Goal: Information Seeking & Learning: Learn about a topic

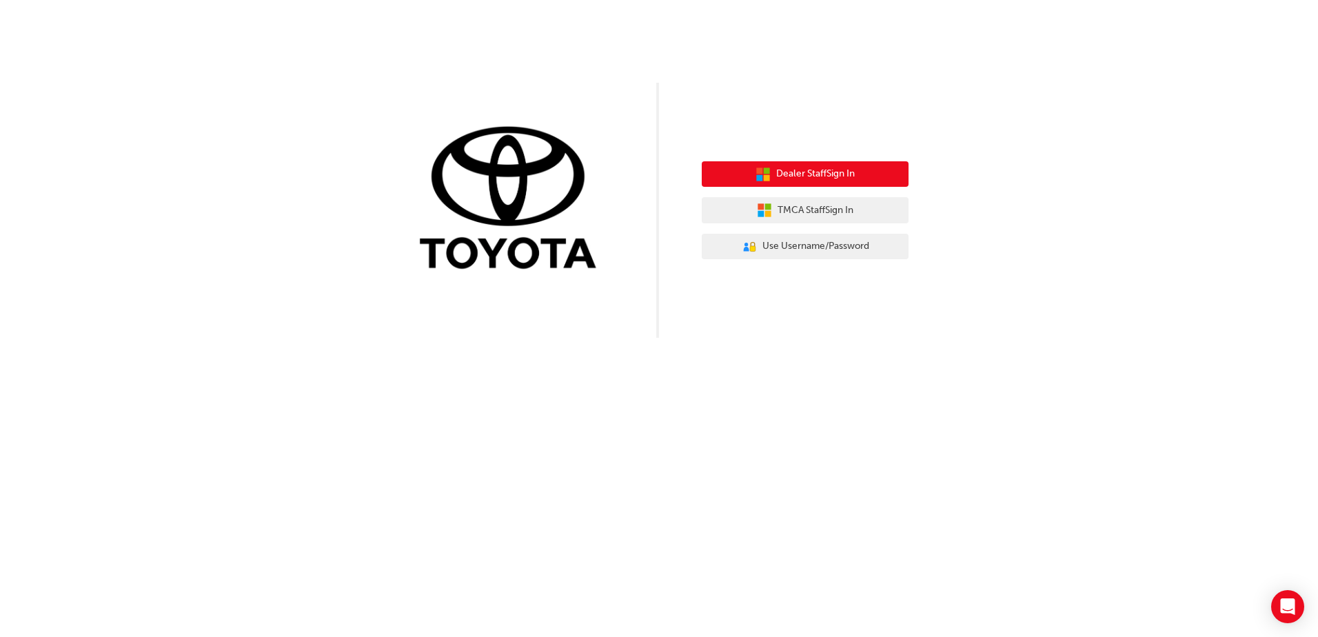
click at [838, 174] on span "Dealer Staff Sign In" at bounding box center [815, 174] width 79 height 16
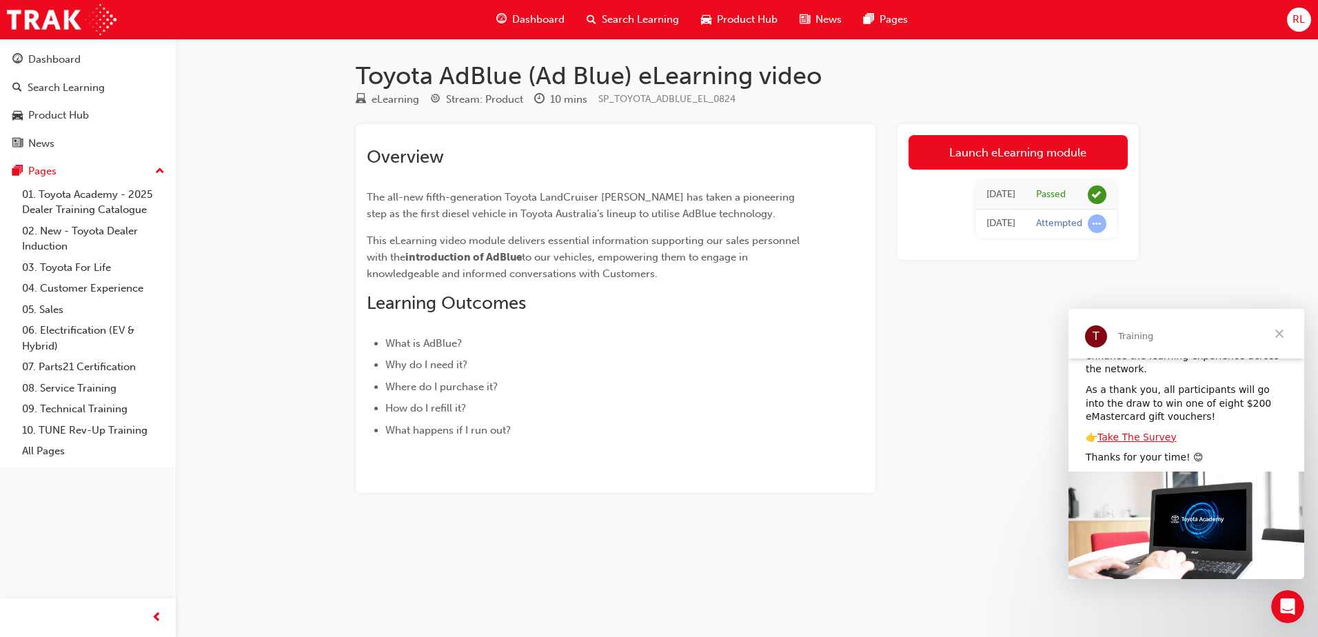
scroll to position [147, 0]
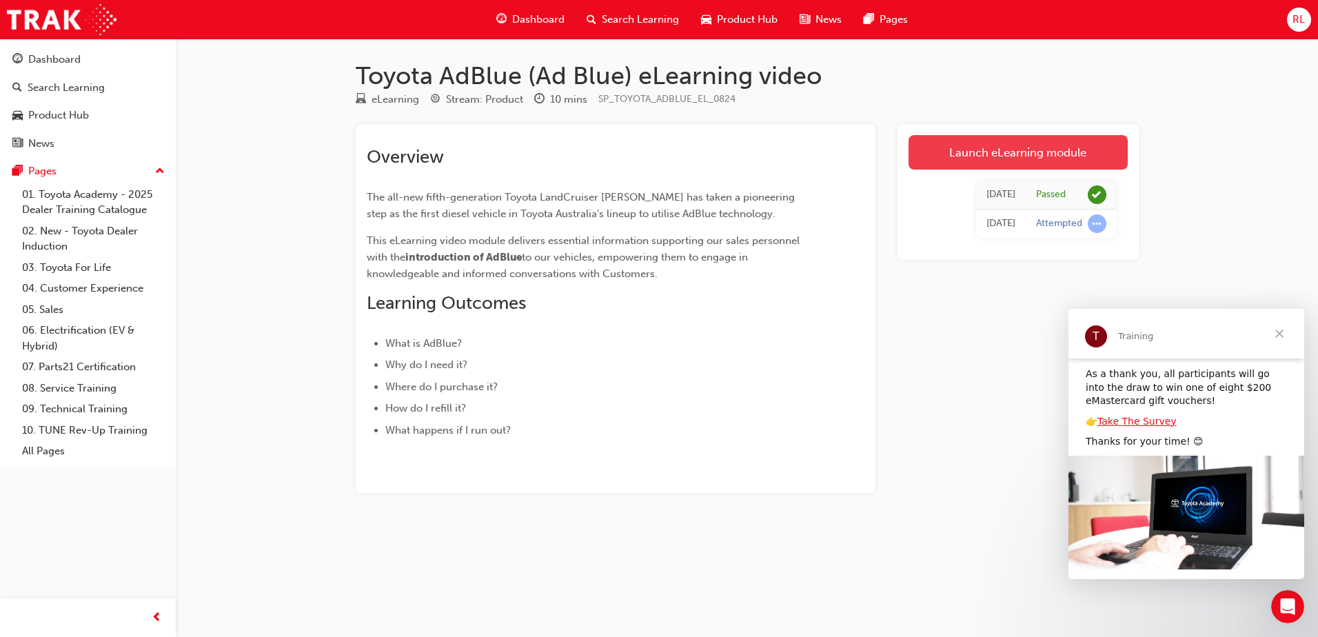
click at [984, 150] on link "Launch eLearning module" at bounding box center [1017, 152] width 219 height 34
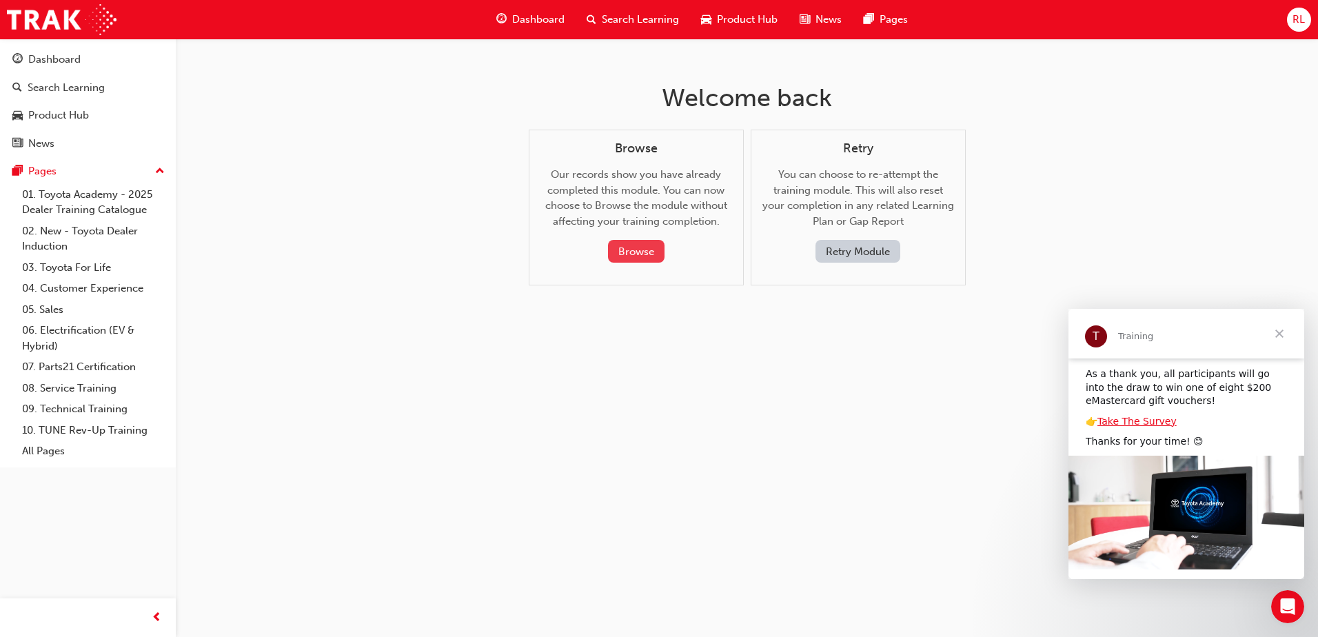
click at [628, 247] on button "Browse" at bounding box center [636, 251] width 57 height 23
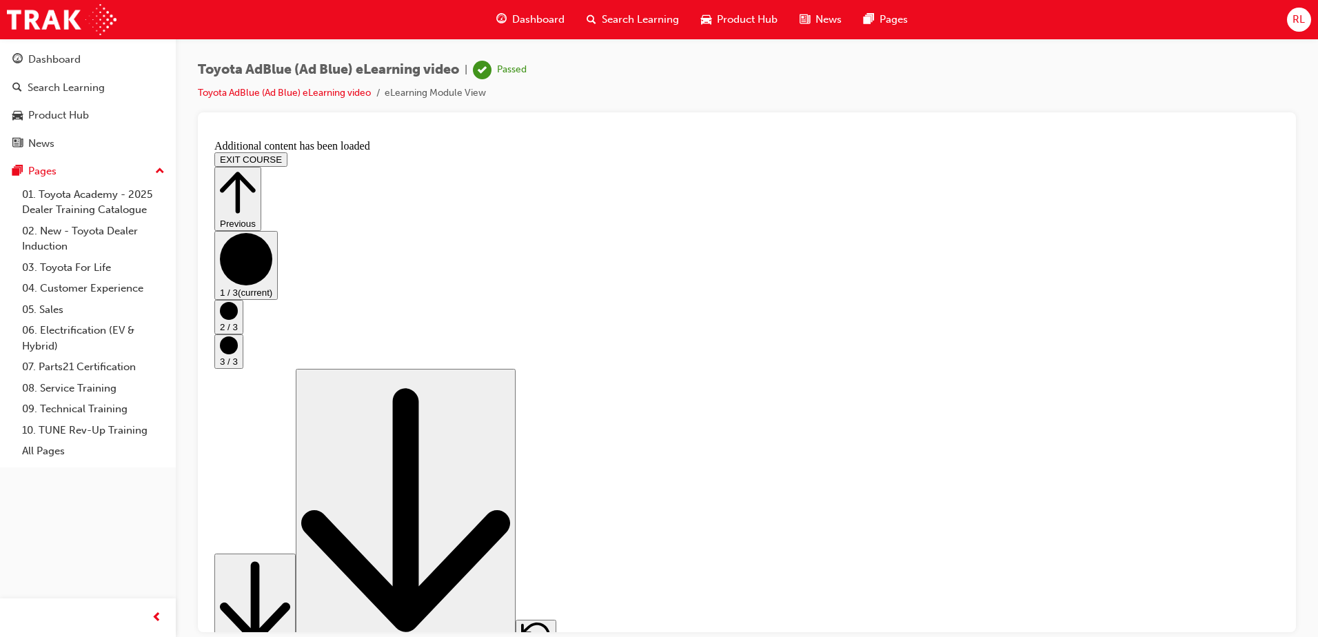
scroll to position [17, 0]
